Goal: Find contact information: Find contact information

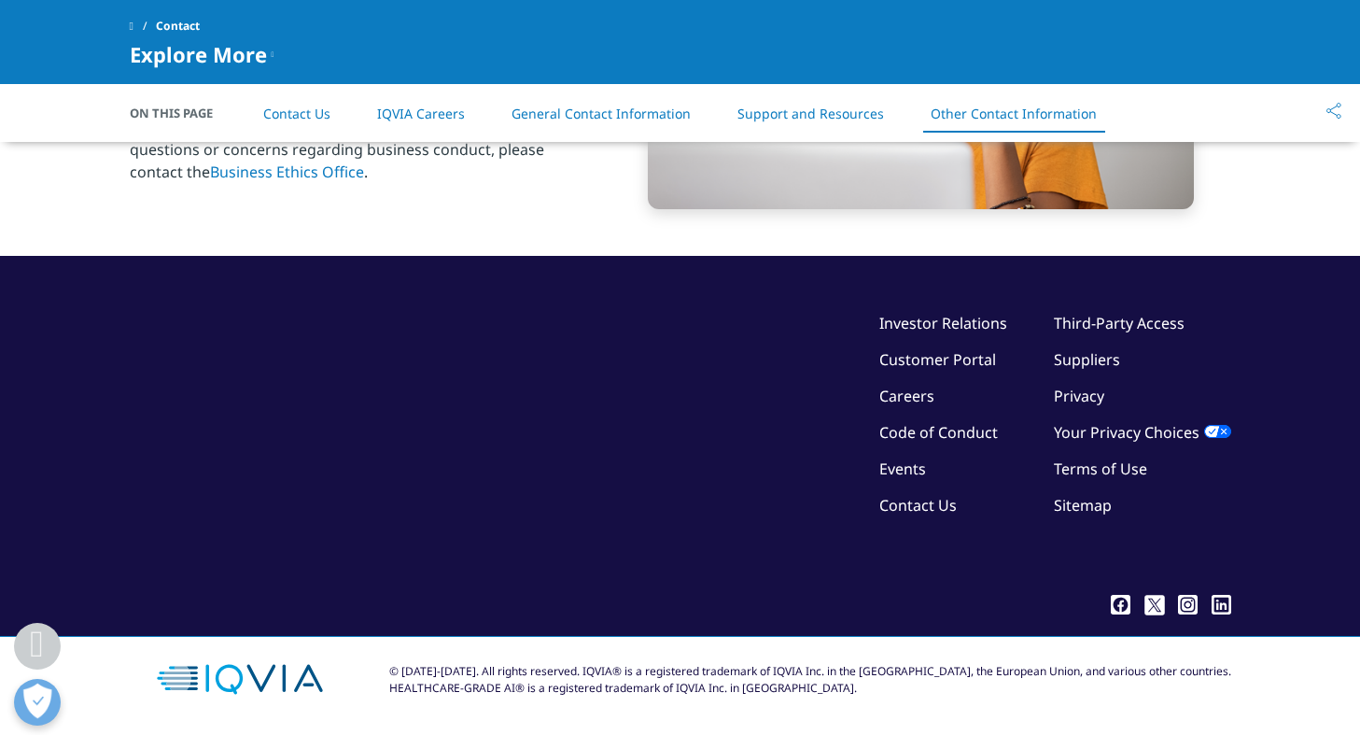
click at [308, 118] on link "Contact Us" at bounding box center [296, 114] width 67 height 18
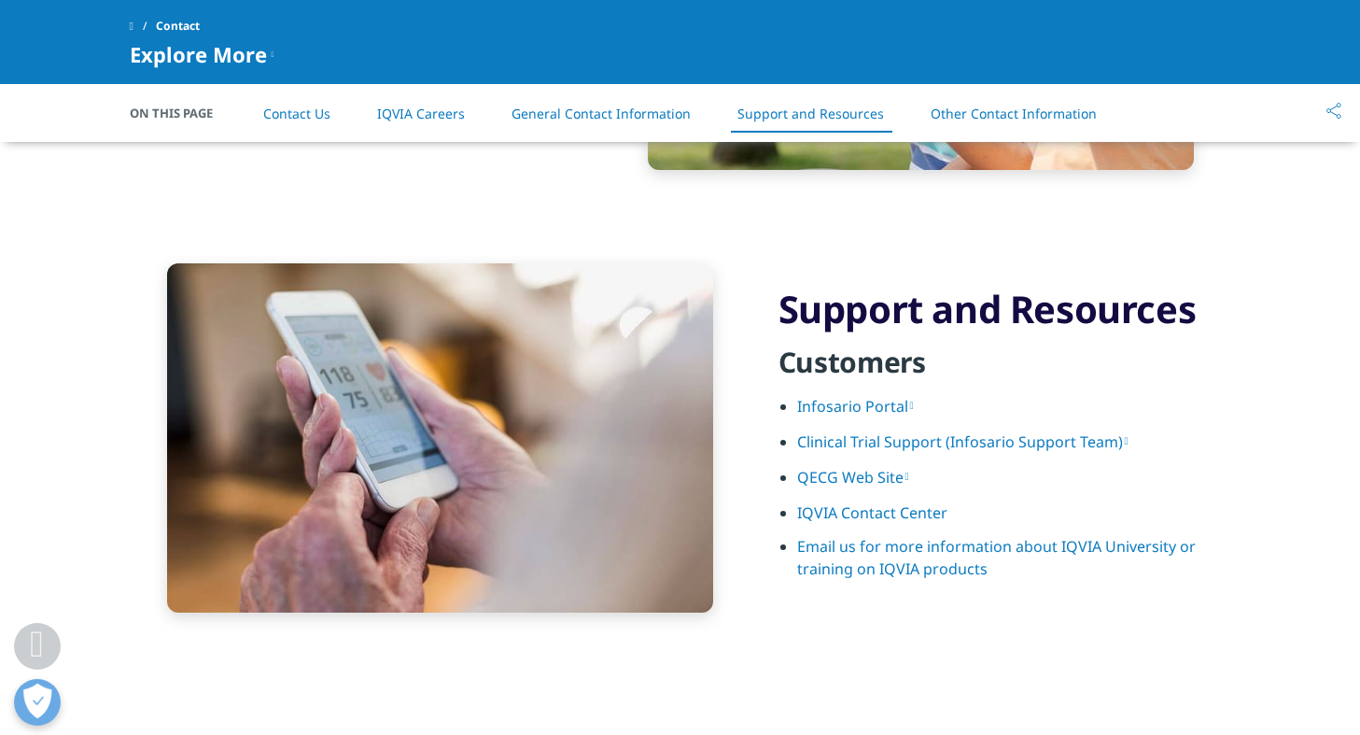
scroll to position [3153, 0]
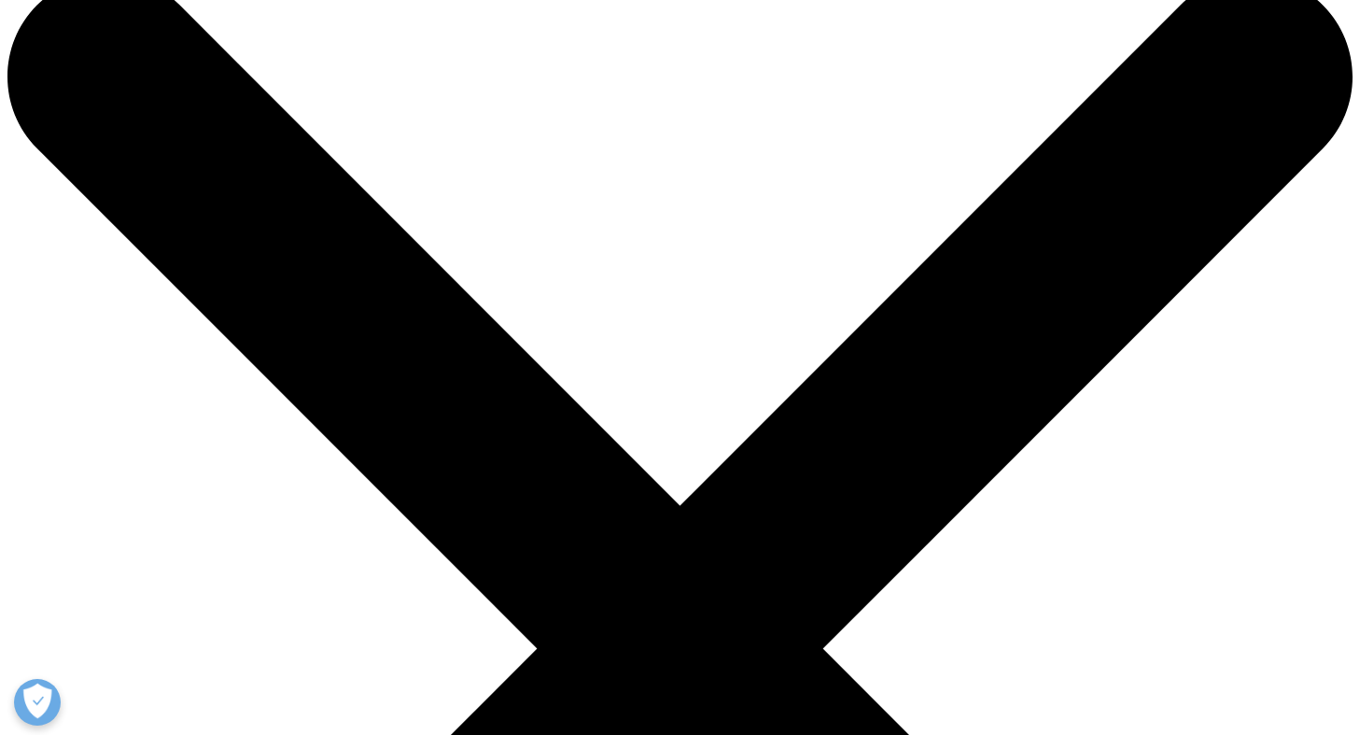
scroll to position [172, 0]
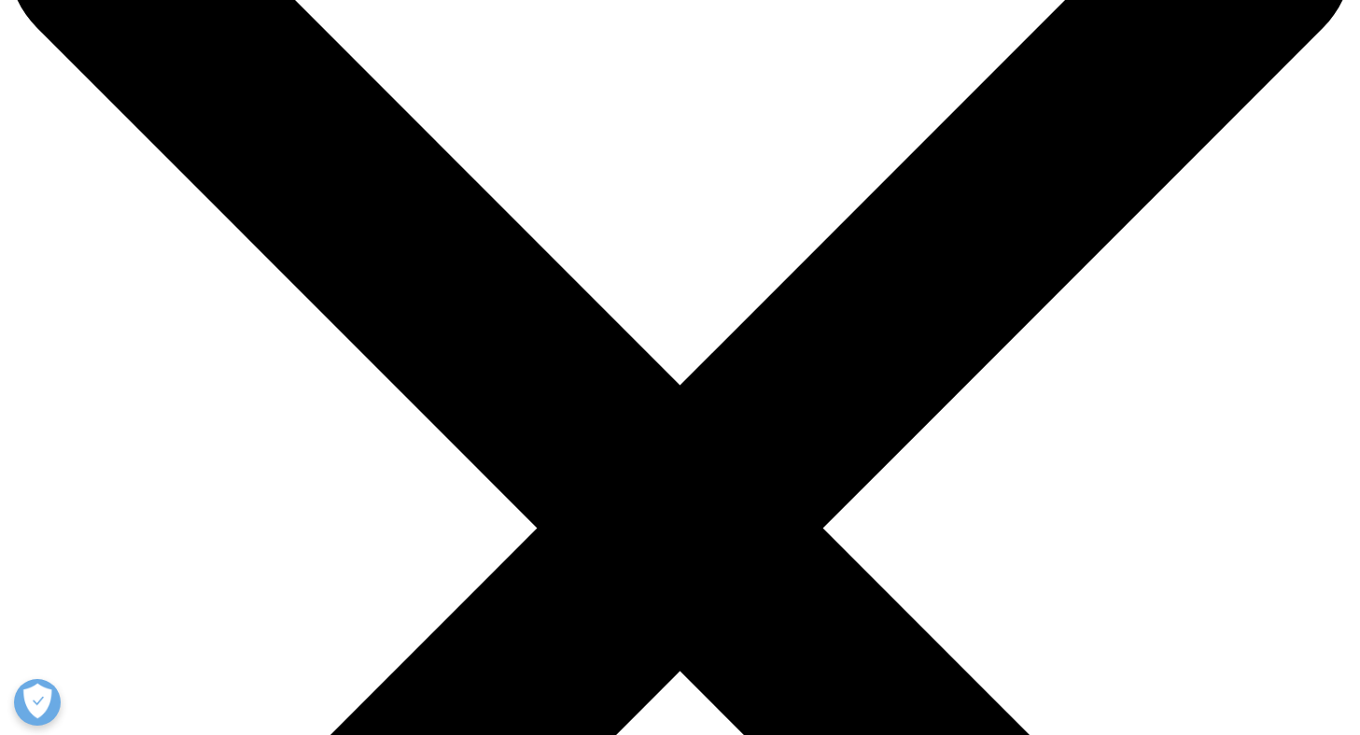
drag, startPoint x: 409, startPoint y: 363, endPoint x: 275, endPoint y: 369, distance: 134.6
copy div "[PHONE_NUMBER]"
